Goal: Task Accomplishment & Management: Use online tool/utility

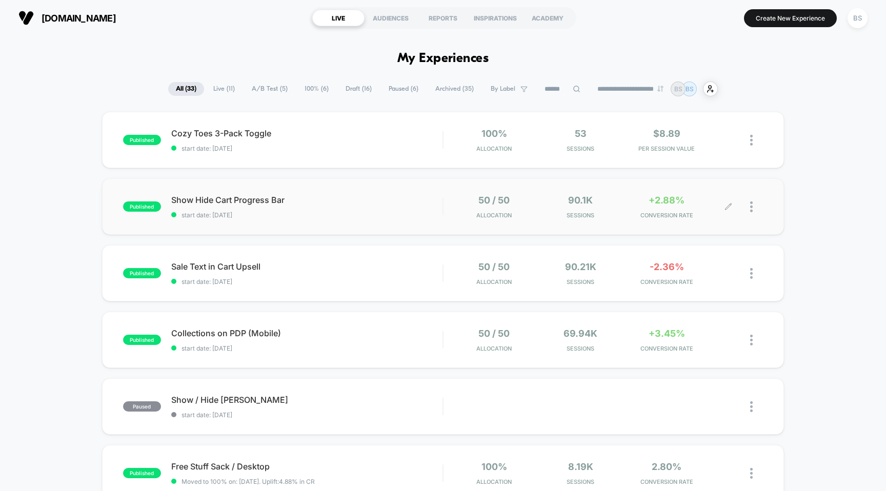
click at [619, 202] on div "90.1k Sessions" at bounding box center [580, 207] width 81 height 24
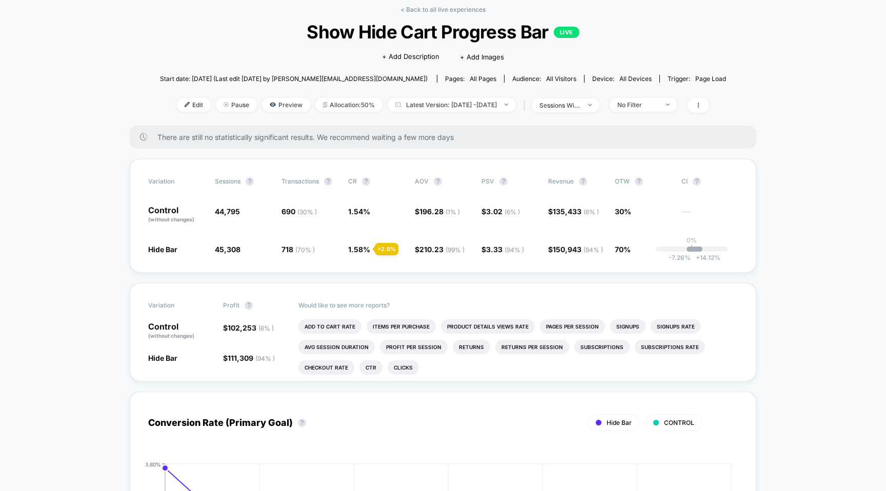
scroll to position [57, 0]
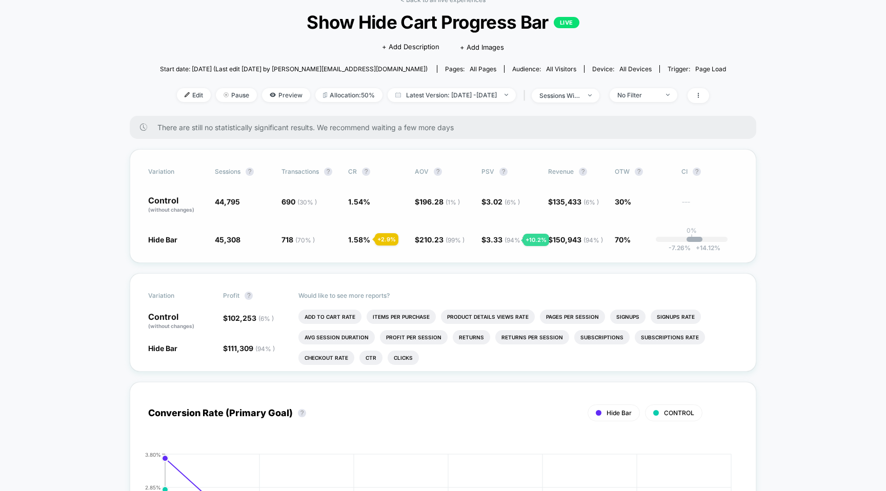
click at [511, 240] on span "( 94 % )" at bounding box center [514, 240] width 19 height 8
click at [659, 93] on div "No Filter" at bounding box center [638, 95] width 41 height 8
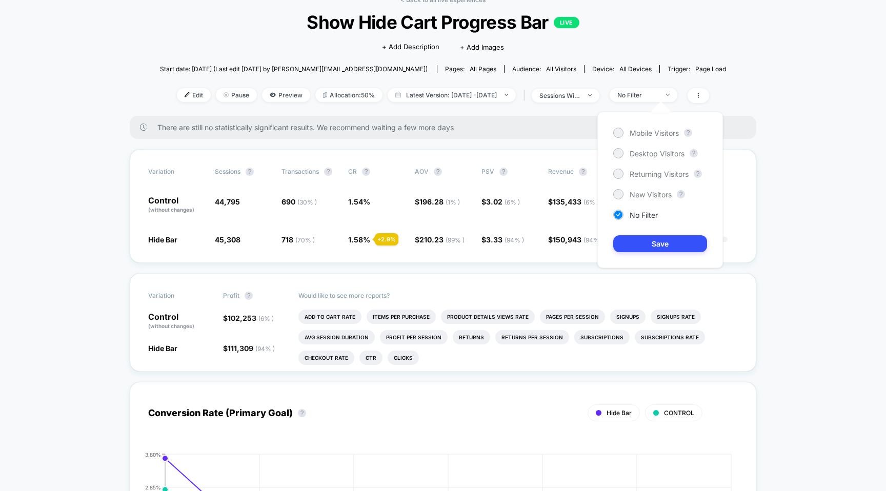
click at [631, 205] on div "Mobile Visitors ? Desktop Visitors ? Returning Visitors ? New Visitors ? No Fil…" at bounding box center [661, 190] width 126 height 156
click at [649, 131] on span "Mobile Visitors" at bounding box center [654, 133] width 49 height 9
click at [650, 240] on button "Save" at bounding box center [660, 243] width 94 height 17
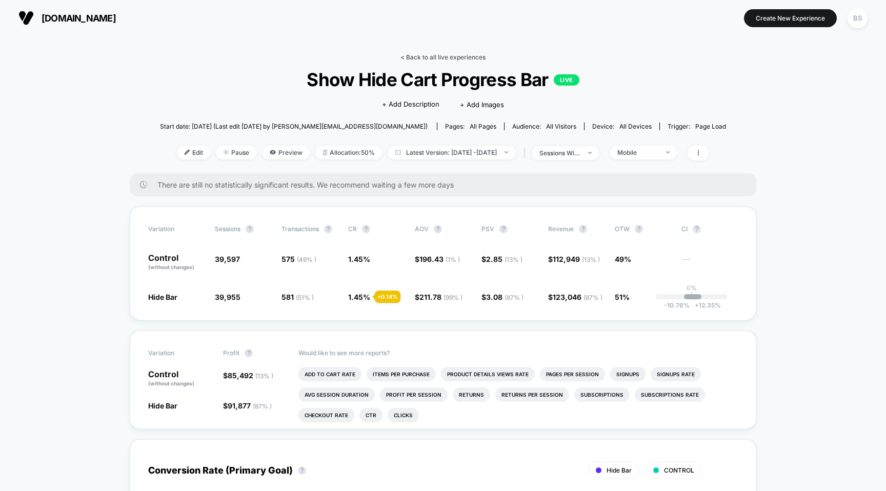
click at [432, 55] on link "< Back to all live experiences" at bounding box center [443, 57] width 85 height 8
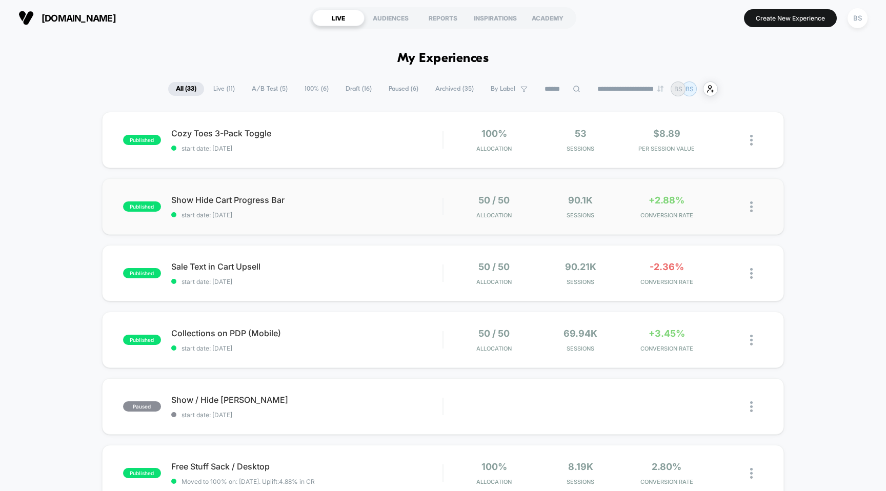
click at [426, 195] on span "Show Hide Cart Progress Bar" at bounding box center [307, 200] width 272 height 10
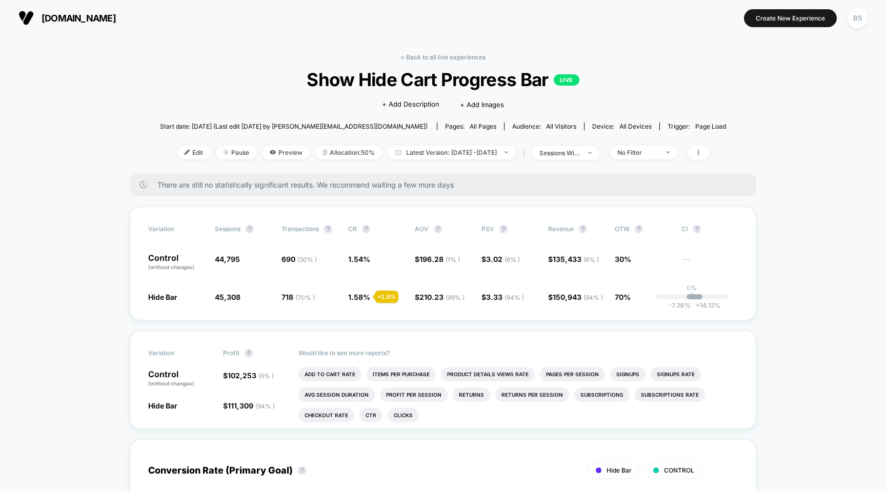
click at [454, 64] on div "< Back to all live experiences Show Hide Cart Progress Bar LIVE Click to edit e…" at bounding box center [443, 113] width 566 height 120
click at [452, 60] on link "< Back to all live experiences" at bounding box center [443, 57] width 85 height 8
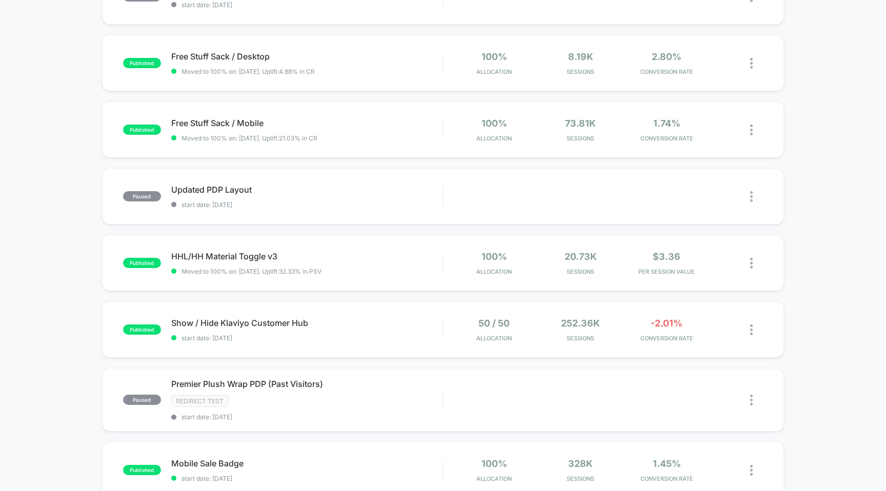
scroll to position [415, 0]
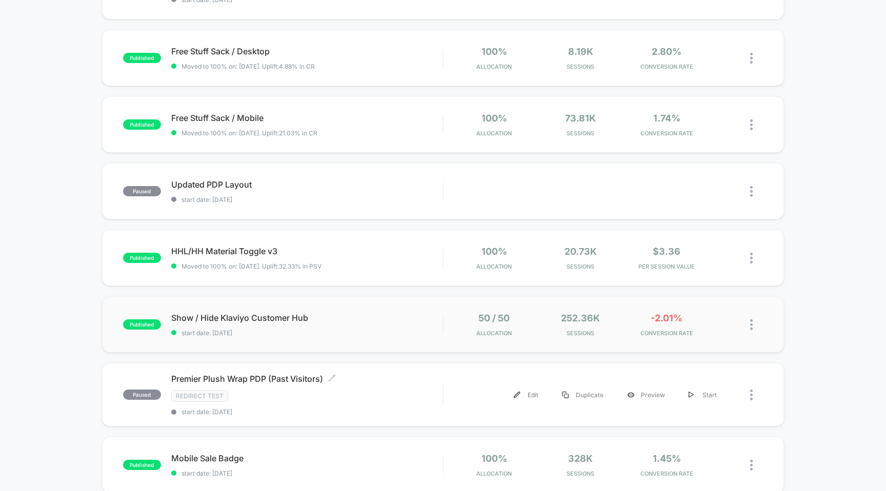
click at [447, 333] on div "50 / 50 Allocation 252.36k Sessions -2.01% CONVERSION RATE" at bounding box center [604, 325] width 320 height 24
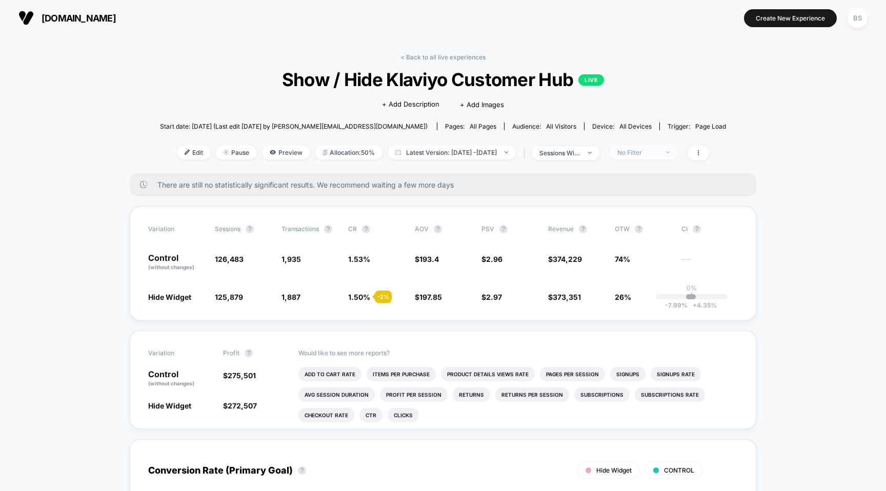
click at [656, 146] on span "No Filter" at bounding box center [644, 153] width 68 height 14
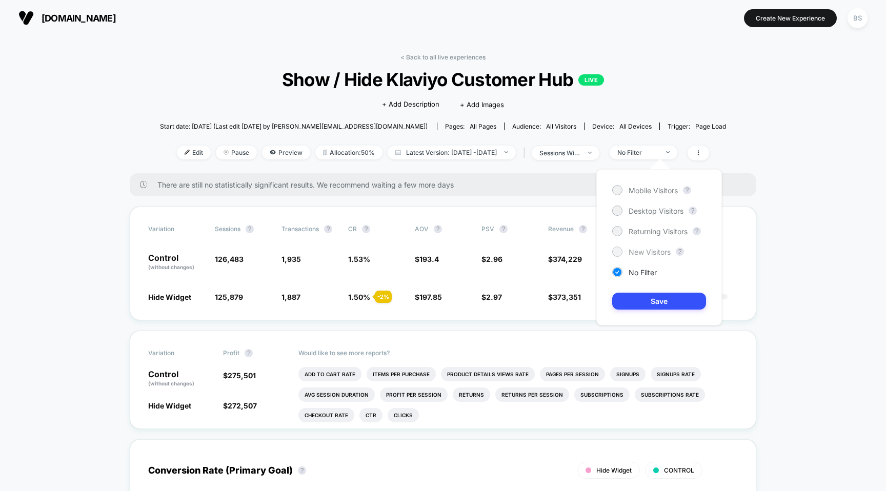
click at [636, 254] on span "New Visitors" at bounding box center [650, 252] width 42 height 9
click at [630, 303] on button "Save" at bounding box center [659, 301] width 94 height 17
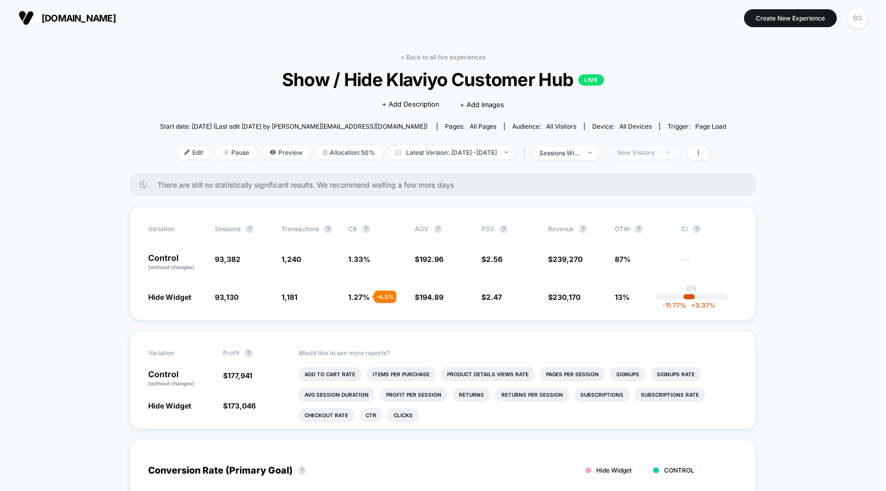
click at [650, 157] on span "New Visitors" at bounding box center [644, 153] width 68 height 14
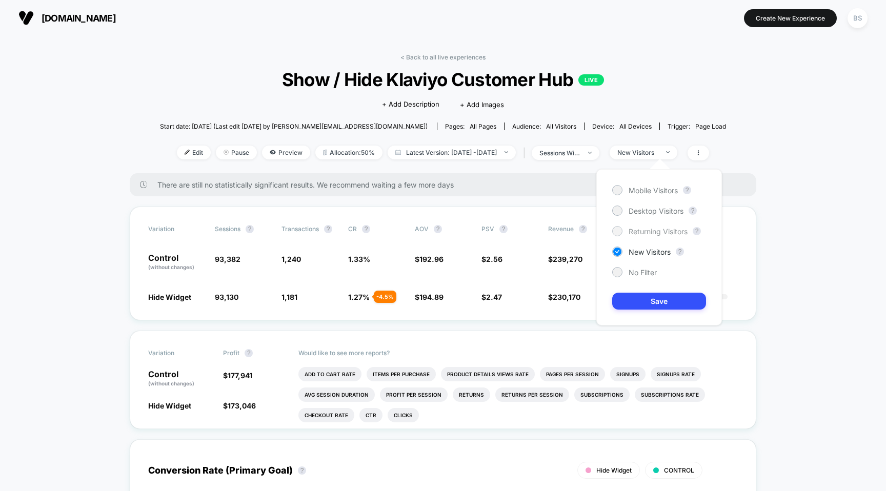
click at [637, 228] on span "Returning Visitors" at bounding box center [658, 231] width 59 height 9
click at [641, 297] on button "Save" at bounding box center [659, 301] width 94 height 17
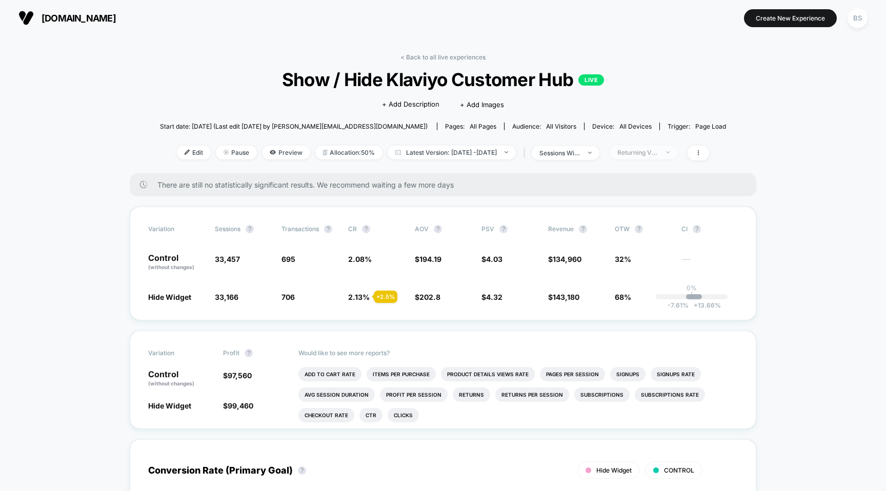
click at [672, 156] on span "Returning Visitors" at bounding box center [644, 153] width 68 height 14
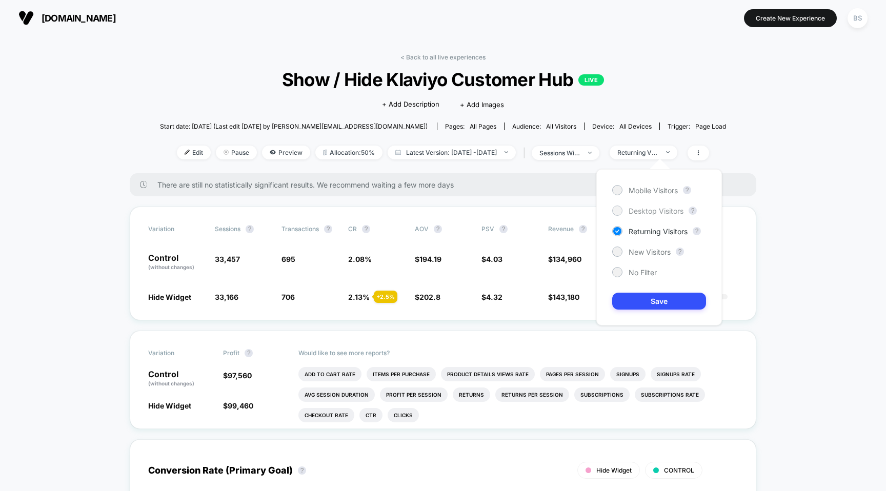
click at [648, 210] on span "Desktop Visitors" at bounding box center [656, 211] width 55 height 9
click at [639, 295] on button "Save" at bounding box center [659, 301] width 94 height 17
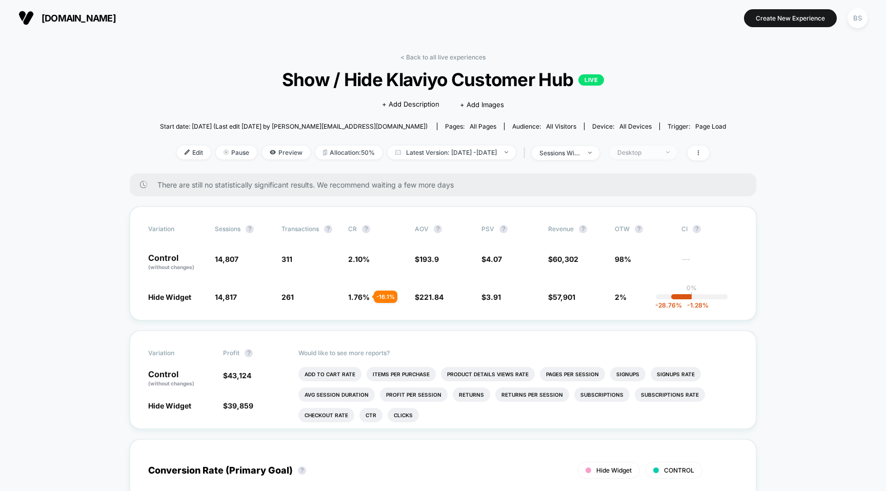
click at [659, 150] on div "Desktop" at bounding box center [638, 153] width 41 height 8
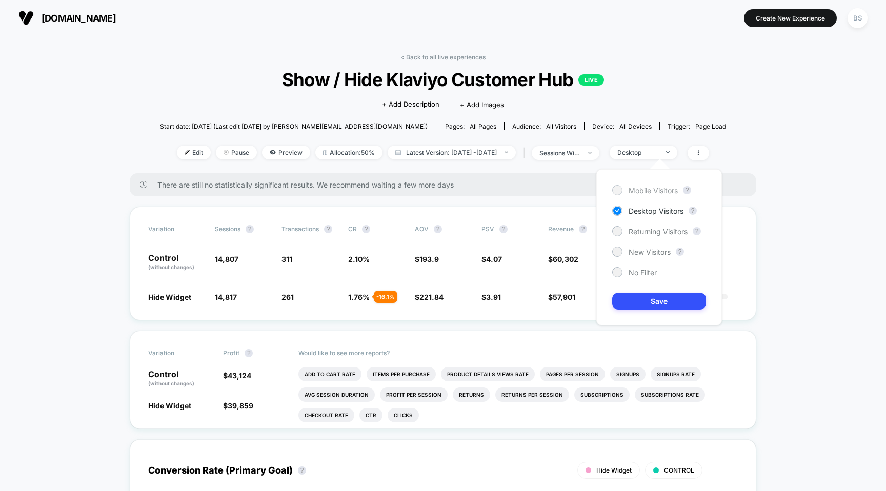
click at [650, 187] on span "Mobile Visitors" at bounding box center [653, 190] width 49 height 9
click at [628, 296] on button "Save" at bounding box center [659, 301] width 94 height 17
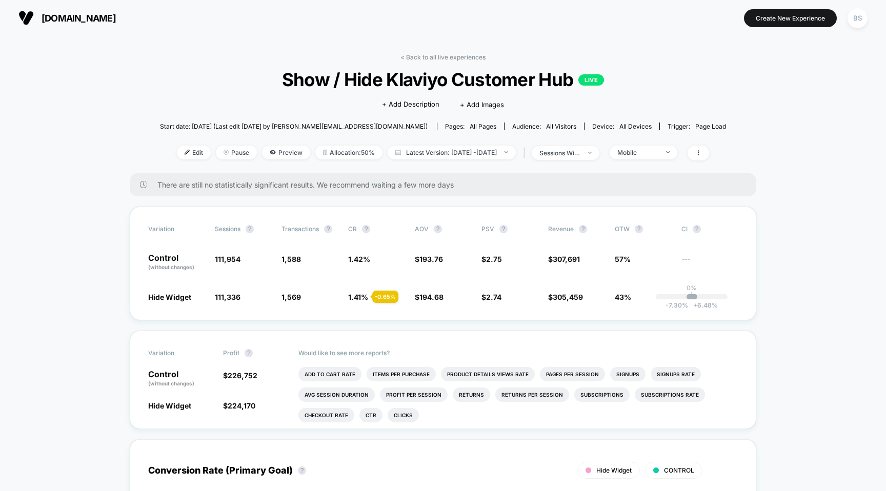
click at [429, 59] on link "< Back to all live experiences" at bounding box center [443, 57] width 85 height 8
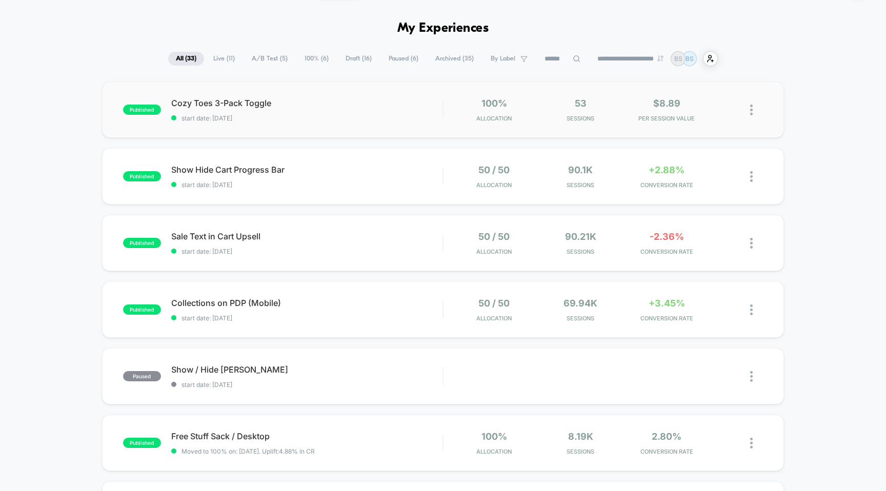
scroll to position [29, 0]
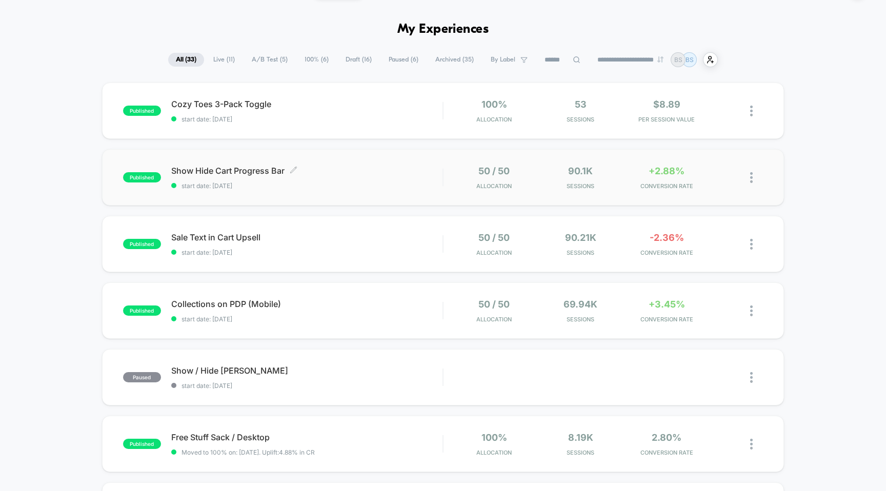
click at [437, 172] on span "Show Hide Cart Progress Bar Click to edit experience details" at bounding box center [307, 171] width 272 height 10
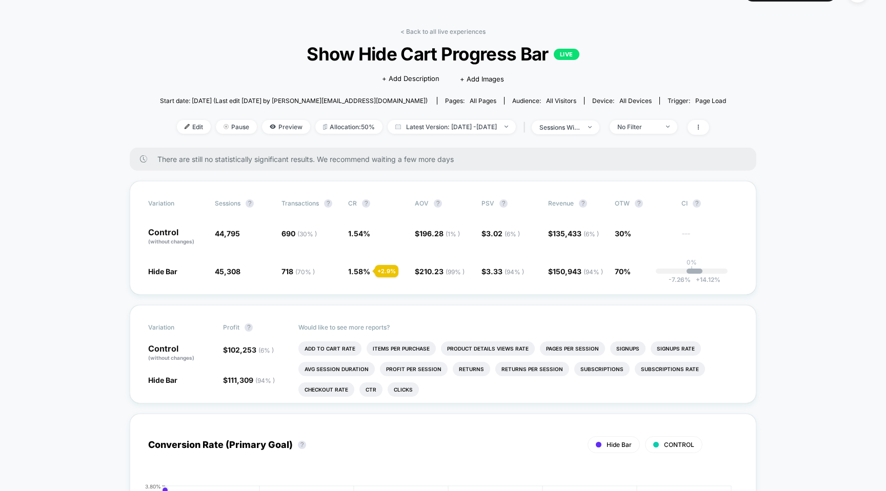
scroll to position [23, 0]
